Goal: Task Accomplishment & Management: Use online tool/utility

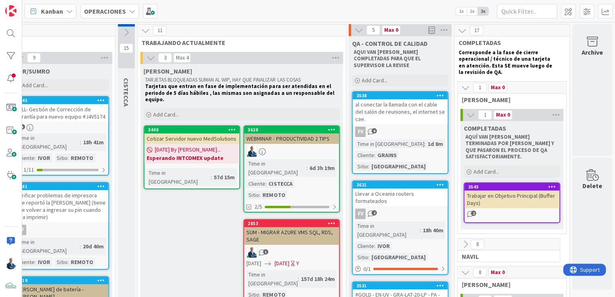
click at [354, 28] on icon at bounding box center [358, 30] width 9 height 9
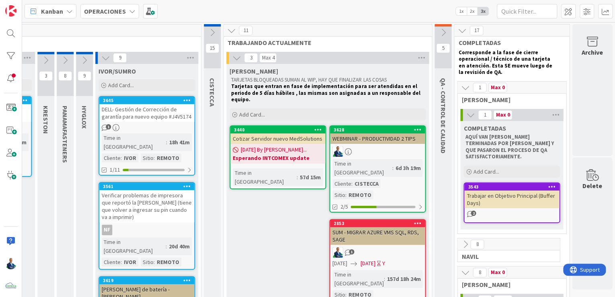
click at [458, 29] on icon at bounding box center [462, 30] width 9 height 9
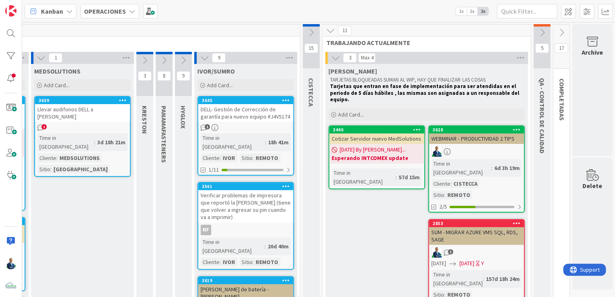
click at [39, 54] on icon at bounding box center [41, 57] width 9 height 9
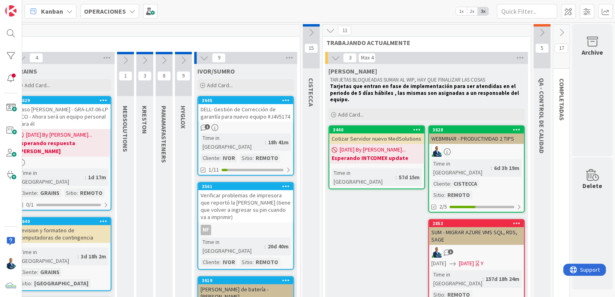
scroll to position [0, 251]
click at [200, 53] on icon at bounding box center [204, 57] width 9 height 9
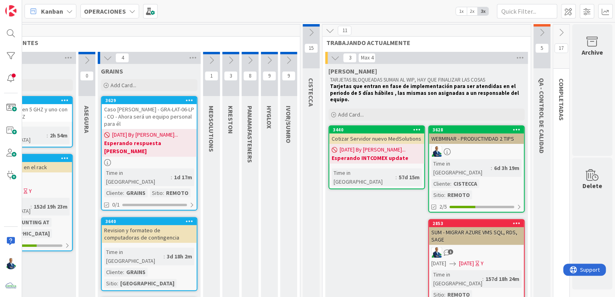
scroll to position [0, 165]
click at [107, 59] on button at bounding box center [108, 58] width 10 height 10
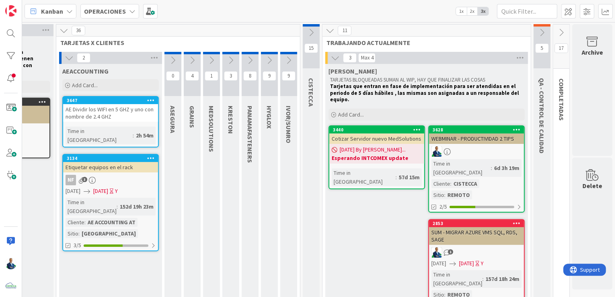
scroll to position [0, 79]
click at [69, 58] on button at bounding box center [69, 58] width 10 height 10
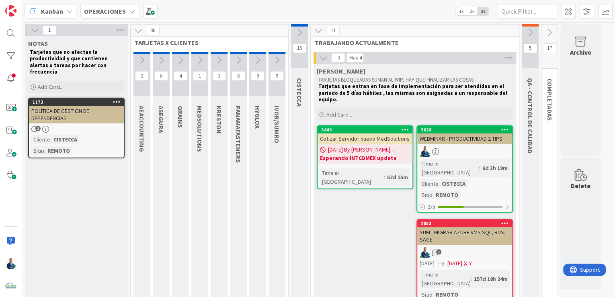
scroll to position [0, 0]
click at [36, 27] on icon at bounding box center [35, 30] width 9 height 9
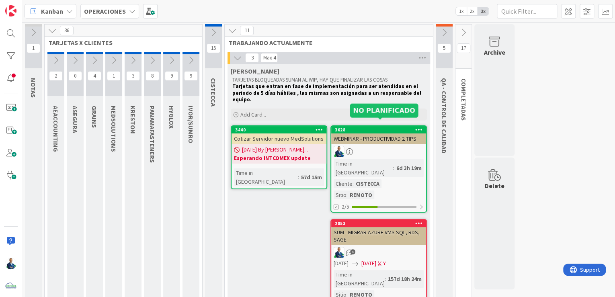
click at [383, 127] on div "3628" at bounding box center [380, 130] width 91 height 6
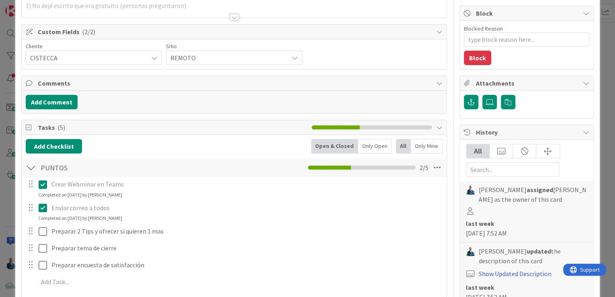
scroll to position [32, 0]
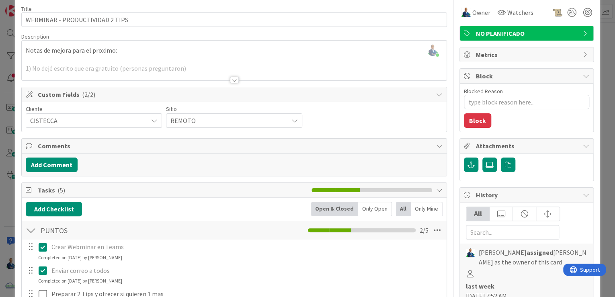
click at [88, 68] on div at bounding box center [234, 70] width 425 height 21
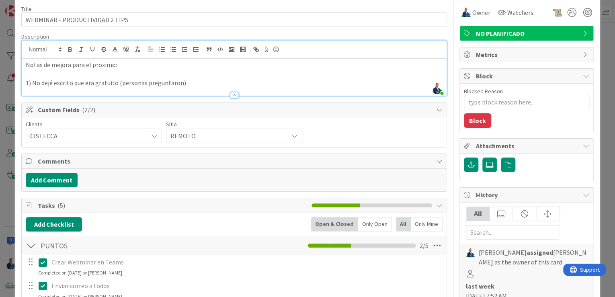
click at [216, 79] on p "1) No dejé escrito que era gratuito (personas preguntaron)" at bounding box center [234, 82] width 417 height 9
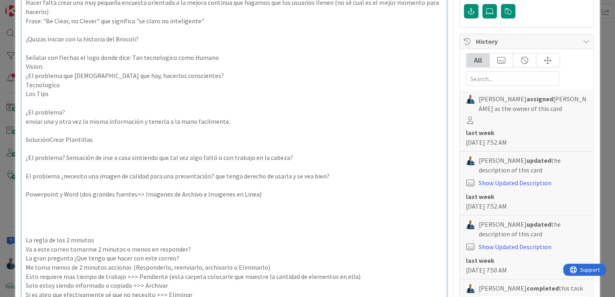
type textarea "x"
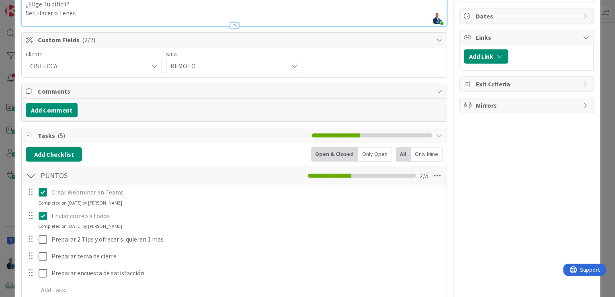
scroll to position [620, 0]
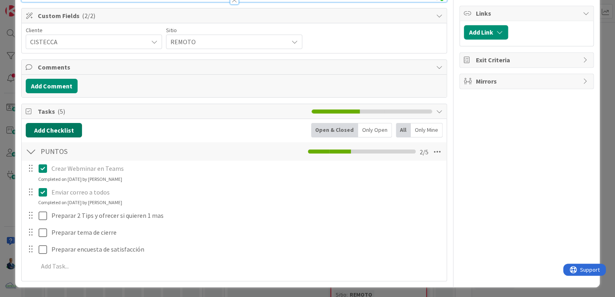
click at [71, 134] on button "Add Checklist" at bounding box center [54, 130] width 56 height 14
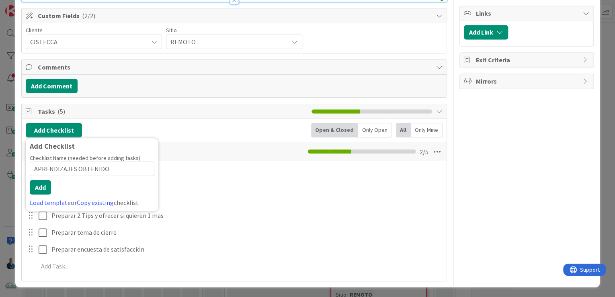
type input "APRENDIZAJES OBTENIDOS"
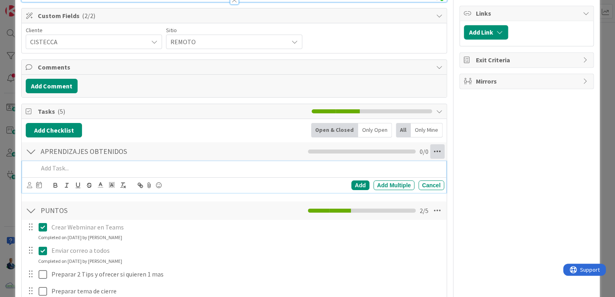
click at [434, 149] on icon at bounding box center [437, 151] width 14 height 14
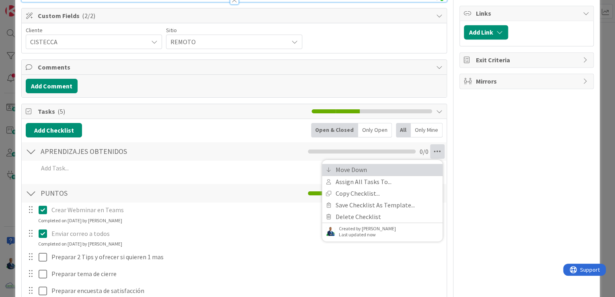
drag, startPoint x: 387, startPoint y: 167, endPoint x: 353, endPoint y: 167, distance: 34.6
click at [387, 167] on link "Move Down" at bounding box center [382, 170] width 121 height 12
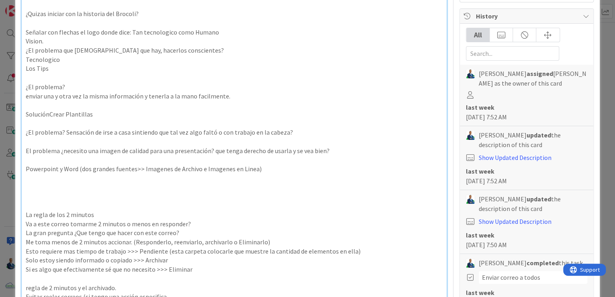
scroll to position [50, 0]
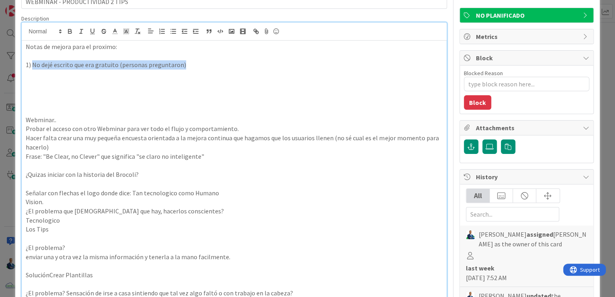
drag, startPoint x: 185, startPoint y: 63, endPoint x: 34, endPoint y: 66, distance: 151.2
click at [34, 66] on p "1) No dejé escrito que era gratuito (personas preguntaron)" at bounding box center [234, 64] width 417 height 9
copy p "No dejé escrito que era gratuito (personas preguntaron)"
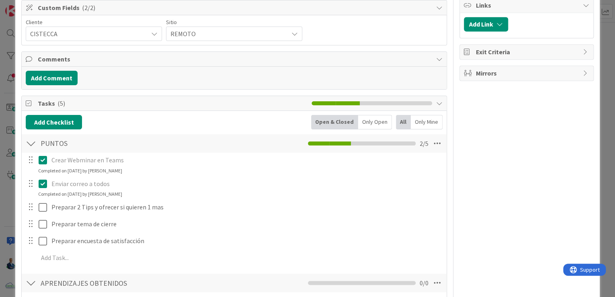
scroll to position [662, 0]
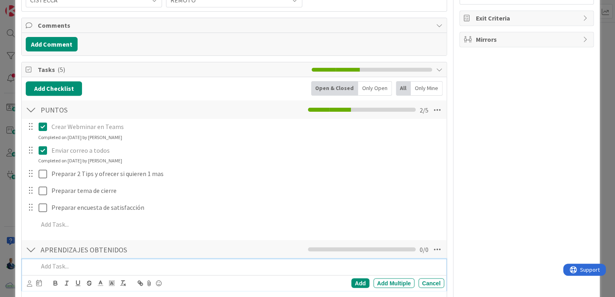
click at [80, 265] on p at bounding box center [239, 265] width 403 height 9
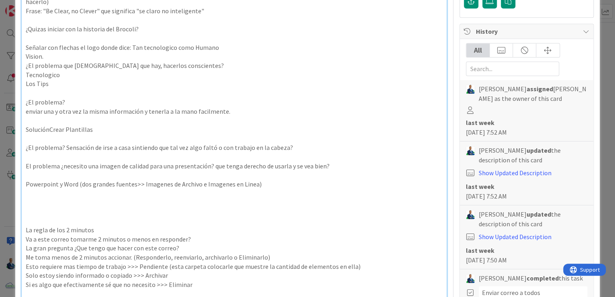
scroll to position [0, 0]
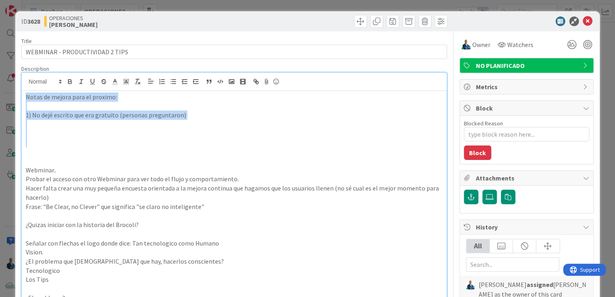
drag, startPoint x: 221, startPoint y: 138, endPoint x: 20, endPoint y: 95, distance: 206.2
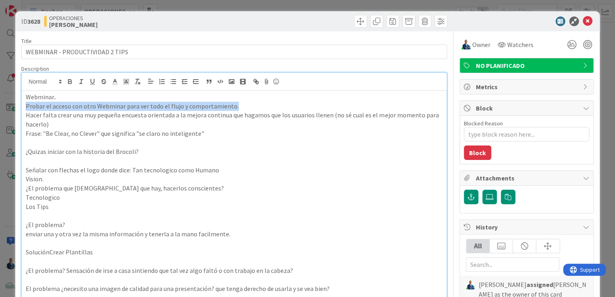
drag, startPoint x: 239, startPoint y: 106, endPoint x: 23, endPoint y: 104, distance: 216.0
copy p "Probar el acceso con otro Webminar para ver todo el flujo y comportamiento."
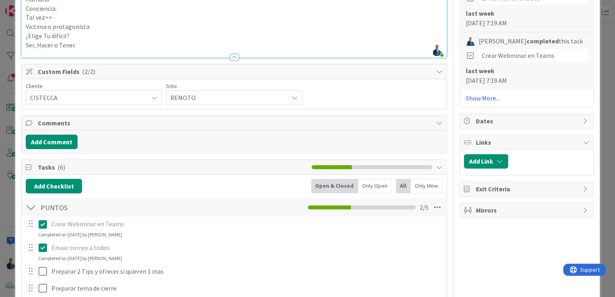
scroll to position [579, 0]
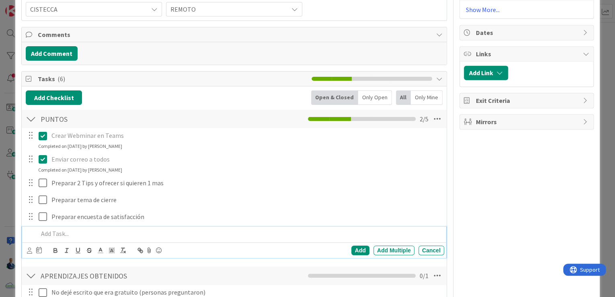
click at [77, 237] on div at bounding box center [239, 234] width 409 height 14
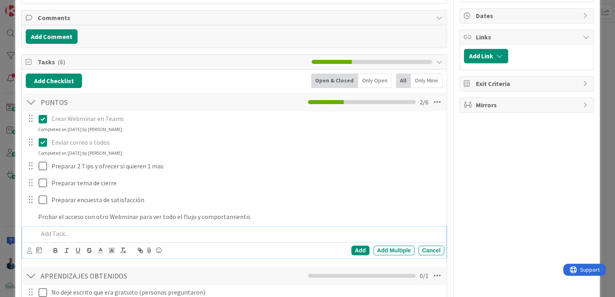
type textarea "x"
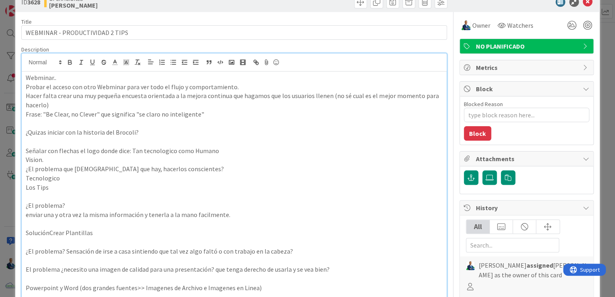
scroll to position [17, 0]
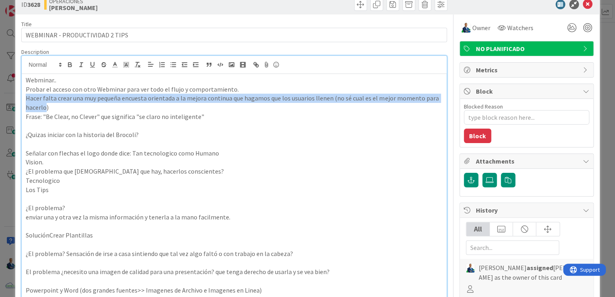
drag, startPoint x: 33, startPoint y: 98, endPoint x: 45, endPoint y: 106, distance: 14.4
click at [45, 106] on p "Hacer falta crear una muy pequeña encuesta orientada a la mejora continua que h…" at bounding box center [234, 103] width 417 height 18
copy p "Hacer falta crear una muy pequeña encuesta orientada a la mejora continua que h…"
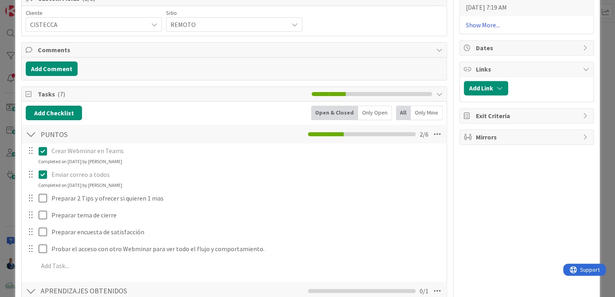
scroll to position [623, 0]
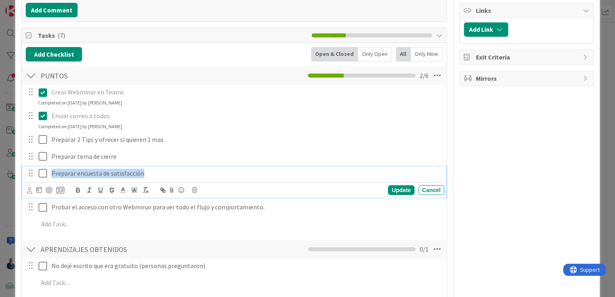
drag, startPoint x: 157, startPoint y: 175, endPoint x: 47, endPoint y: 173, distance: 110.2
click at [47, 173] on div "Preparar encuesta de satisfacción" at bounding box center [234, 173] width 419 height 14
paste div
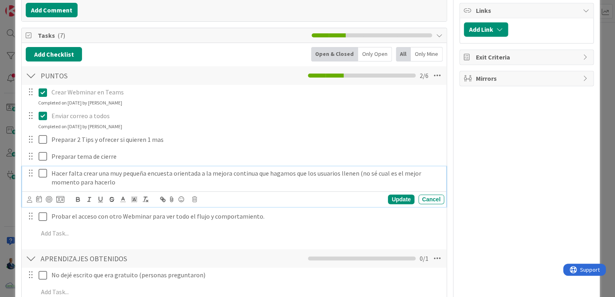
click at [48, 172] on div "Hacer falta crear una muy pequeña encuesta orientada a la mejora continua que h…" at bounding box center [246, 177] width 396 height 23
click at [162, 181] on p "Crear encuesta (Hacer falta crear una muy pequeña encuesta orientada a la mejor…" at bounding box center [246, 178] width 390 height 18
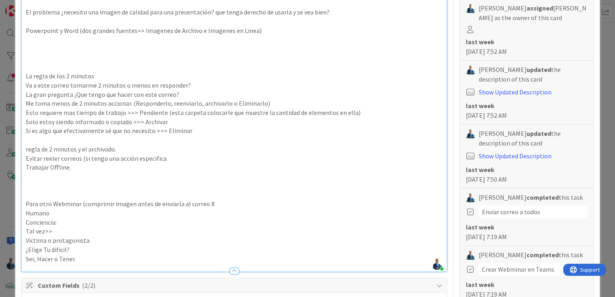
scroll to position [236, 0]
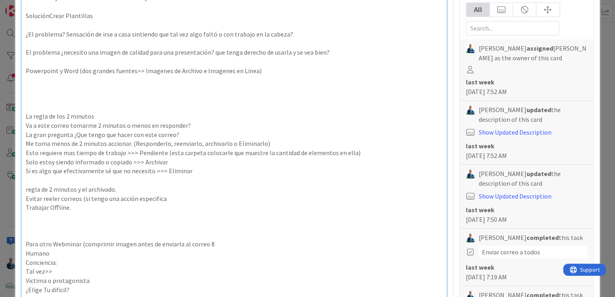
click at [47, 83] on p at bounding box center [234, 79] width 417 height 9
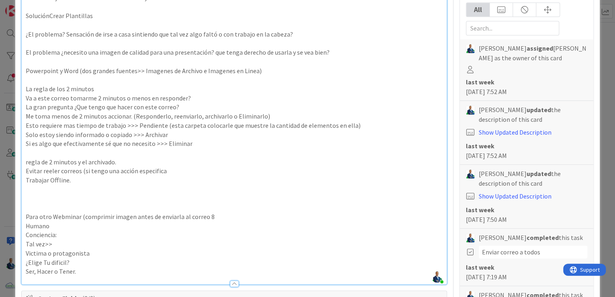
click at [75, 187] on p at bounding box center [234, 189] width 417 height 9
click at [217, 66] on p "Powerpoint y Word (dos grandes fuentes>> Imágenes de Archivo e Imagenes en Line…" at bounding box center [234, 70] width 417 height 9
click at [220, 85] on p "La regla de los 2 minutos" at bounding box center [234, 88] width 417 height 9
type textarea "x"
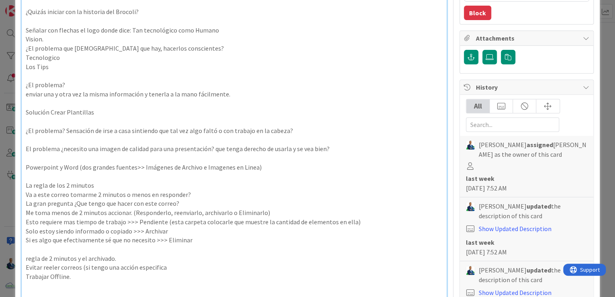
click at [201, 86] on p "¿El problema?" at bounding box center [234, 84] width 417 height 9
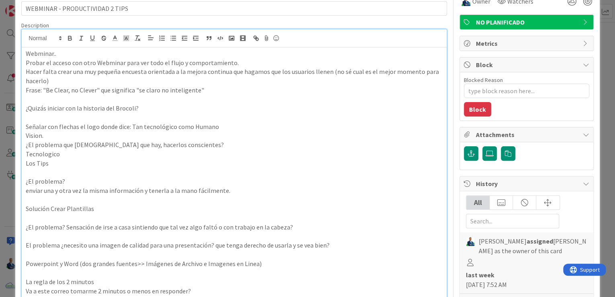
scroll to position [43, 0]
drag, startPoint x: 98, startPoint y: 58, endPoint x: 88, endPoint y: 57, distance: 9.3
click at [88, 57] on div "Webminar.. Probar el acceso con otro Webminar para ver todo el flujo y comporta…" at bounding box center [234, 262] width 425 height 430
click at [158, 62] on p "Probar el acceso con otro Webminar para ver todo el flujo y comportamiento." at bounding box center [234, 62] width 417 height 9
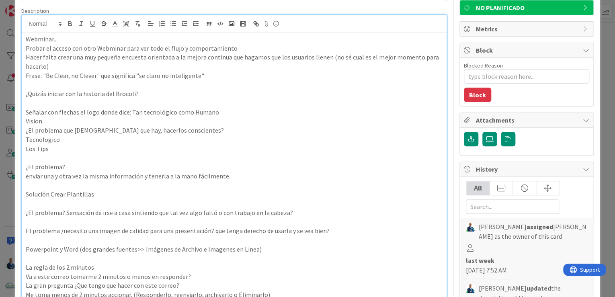
scroll to position [0, 0]
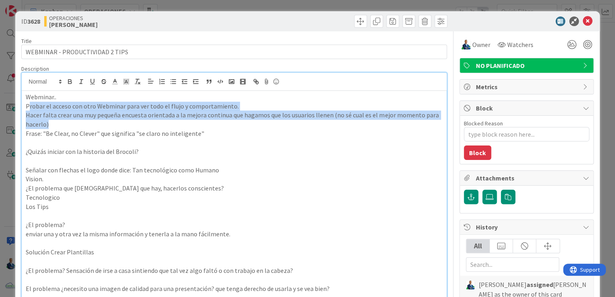
drag, startPoint x: 70, startPoint y: 122, endPoint x: 29, endPoint y: 108, distance: 43.1
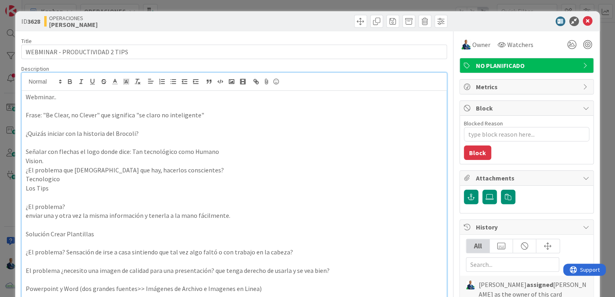
type textarea "x"
